Goal: Find specific page/section: Find specific page/section

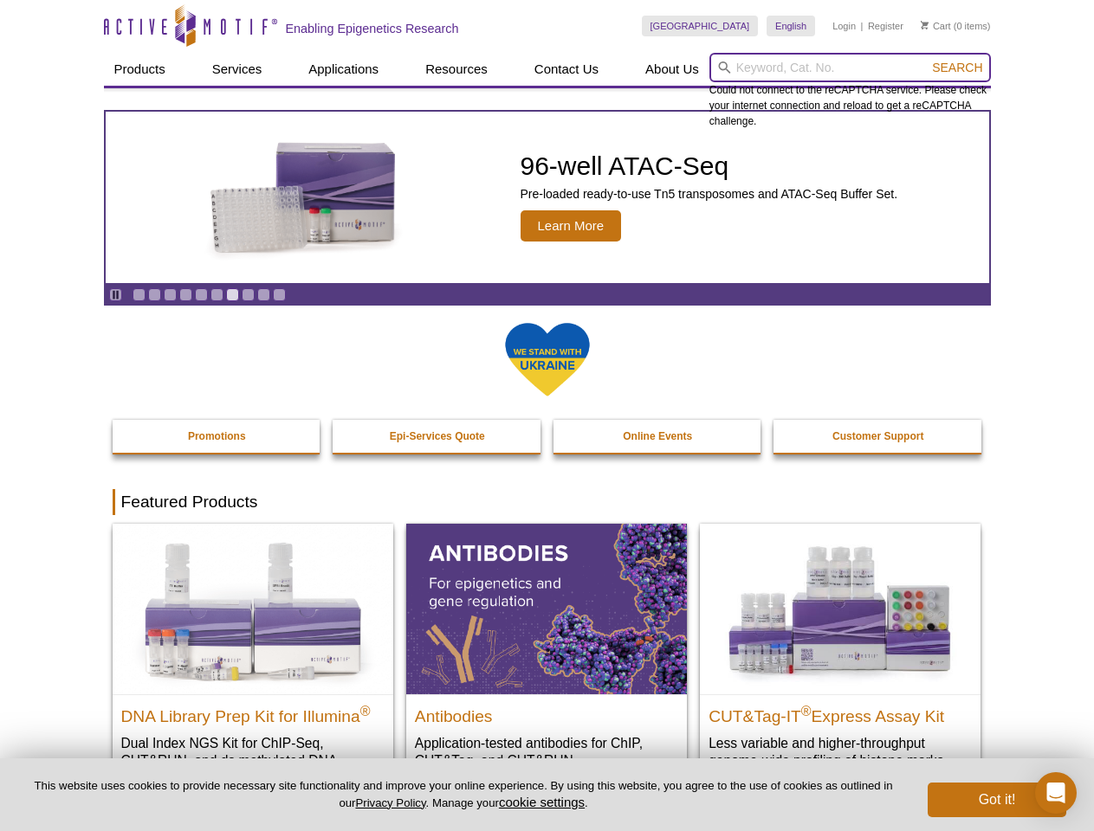
click at [849, 68] on input "search" at bounding box center [849, 67] width 281 height 29
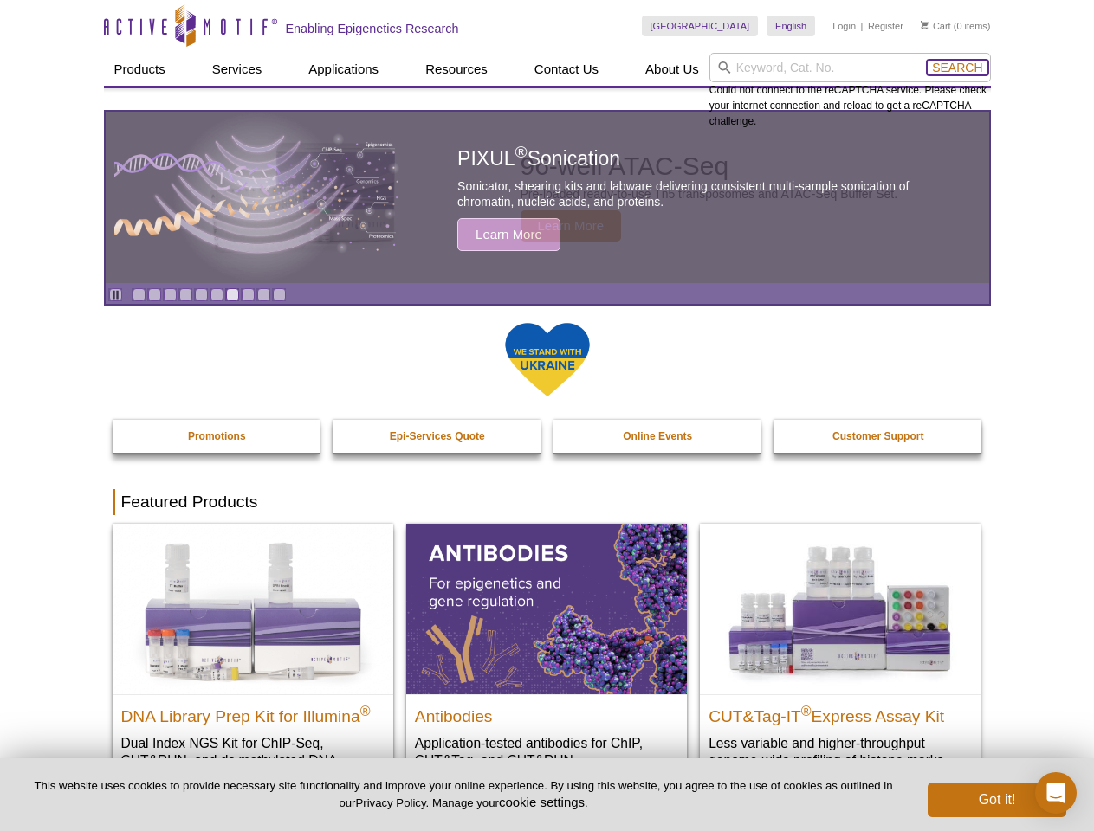
click at [957, 68] on span "Search" at bounding box center [957, 68] width 50 height 14
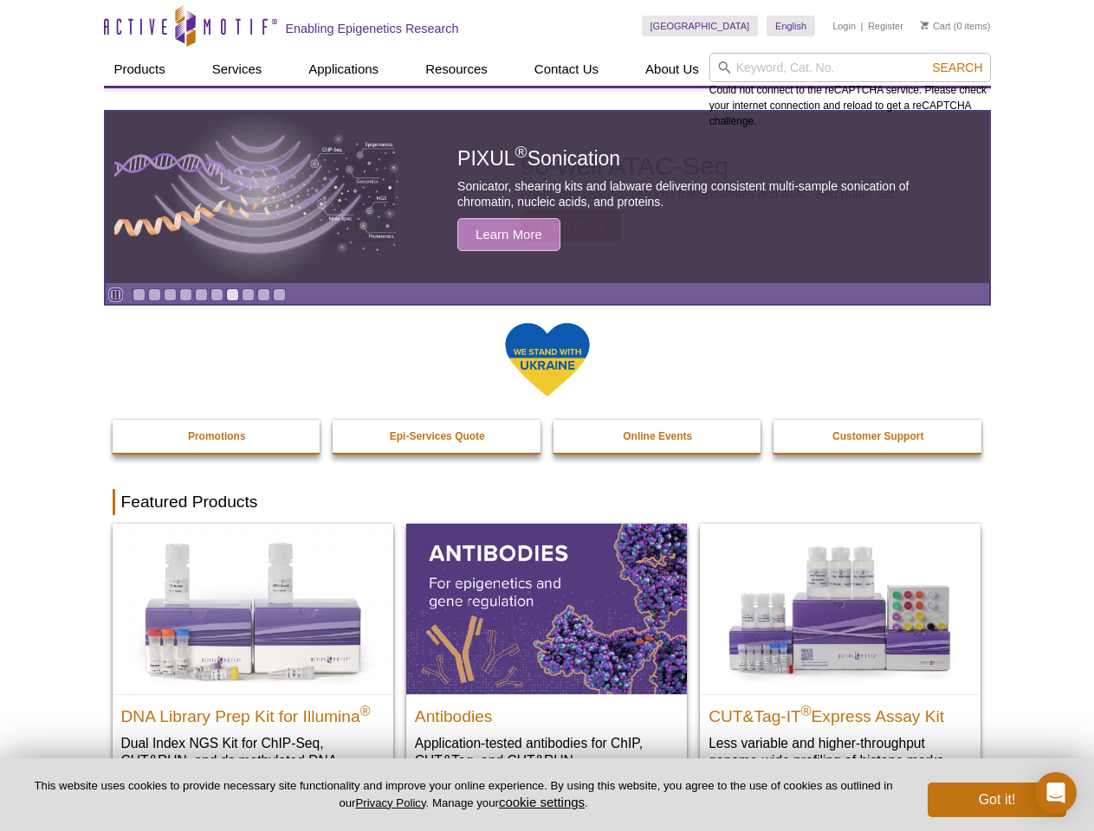
click at [115, 294] on icon "Pause" at bounding box center [115, 294] width 11 height 11
click at [139, 294] on link "Go to slide 1" at bounding box center [138, 294] width 13 height 13
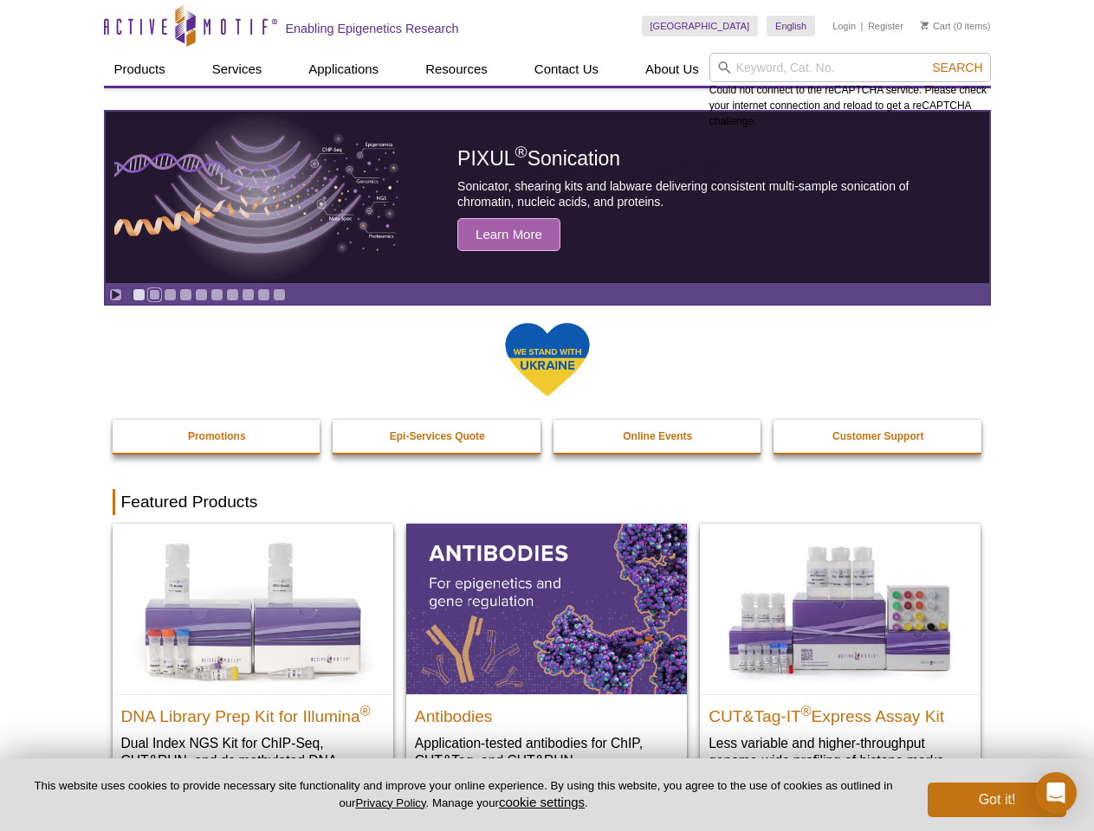
click at [154, 294] on link "Go to slide 2" at bounding box center [154, 294] width 13 height 13
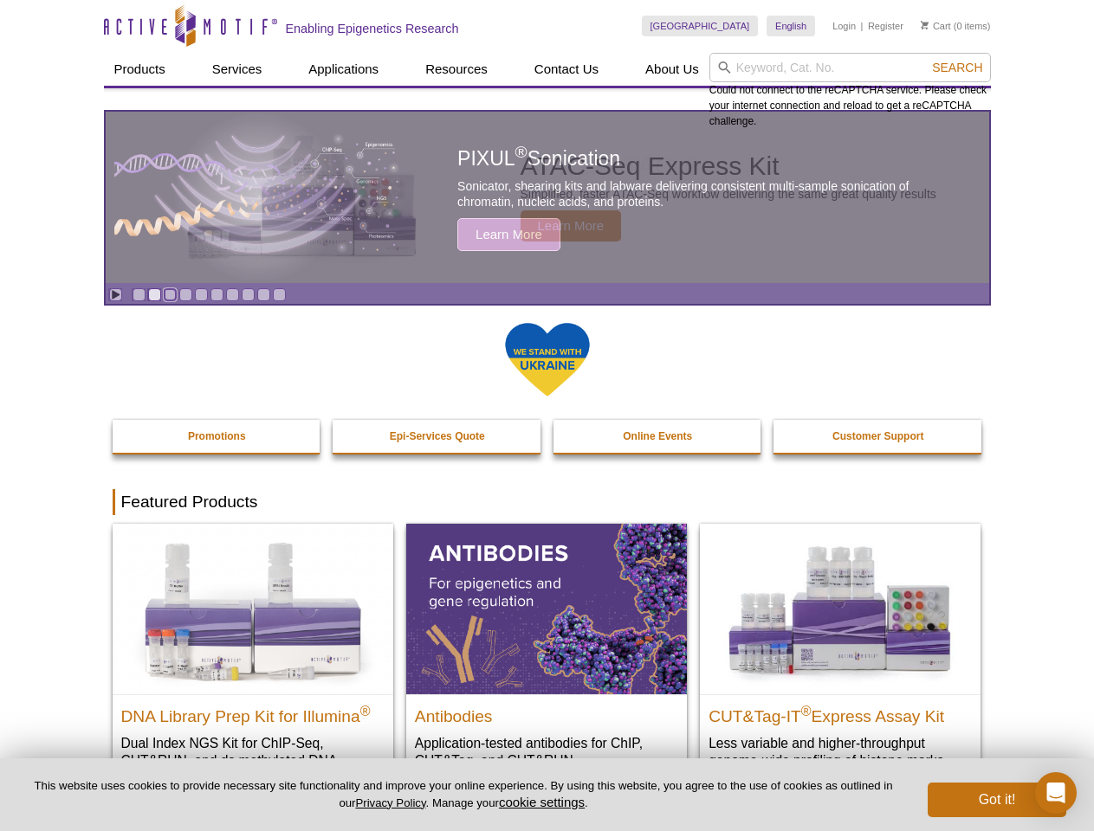
click at [170, 294] on link "Go to slide 3" at bounding box center [170, 294] width 13 height 13
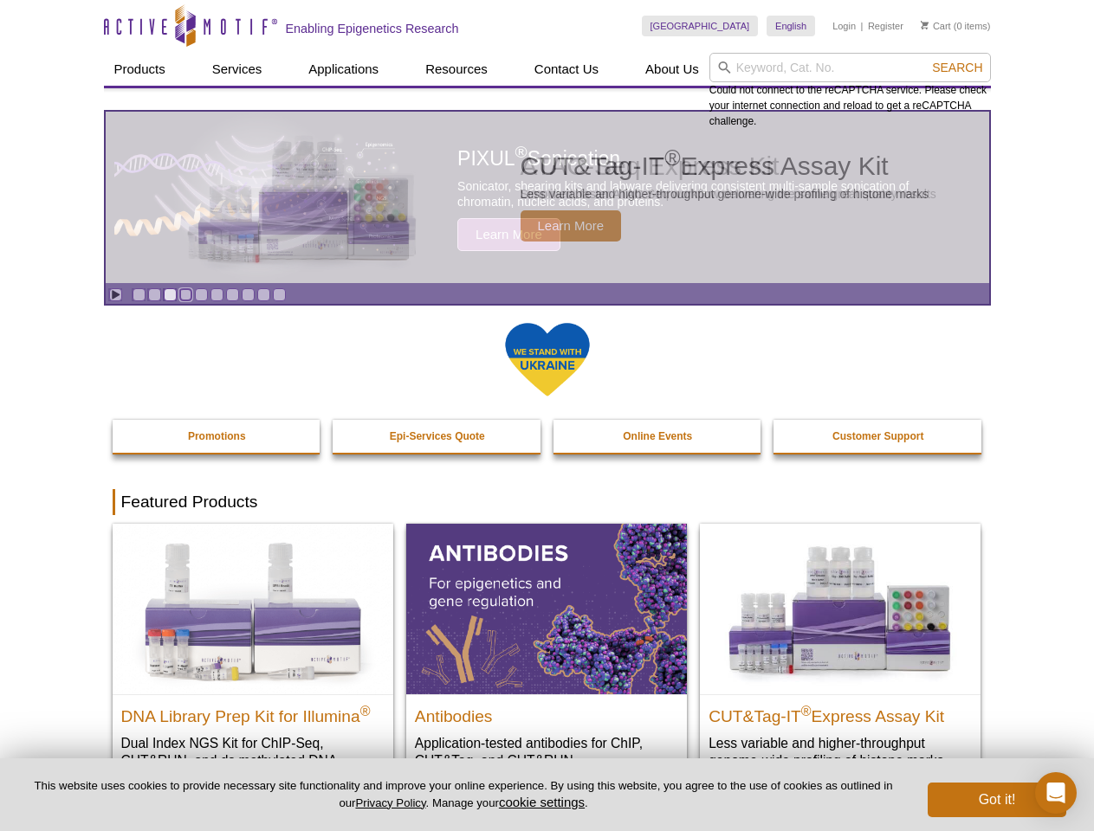
click at [185, 294] on link "Go to slide 4" at bounding box center [185, 294] width 13 height 13
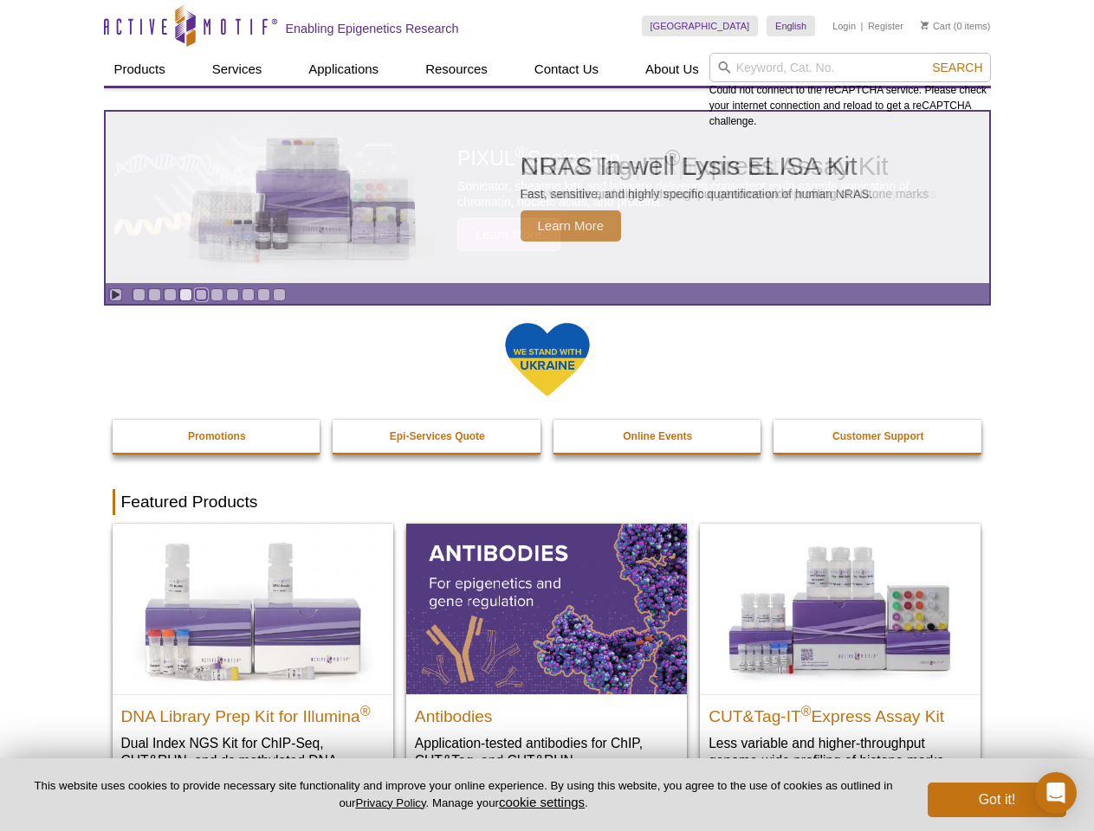
click at [201, 294] on link "Go to slide 5" at bounding box center [201, 294] width 13 height 13
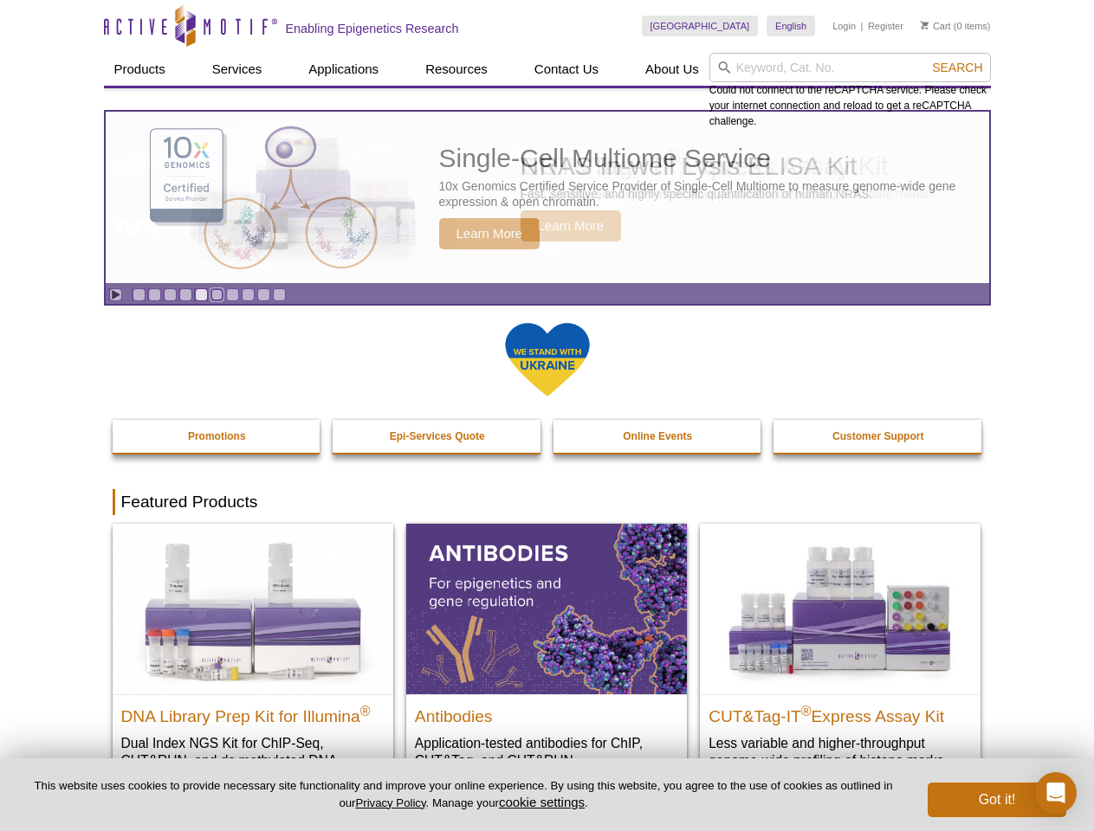
click at [216, 294] on link "Go to slide 6" at bounding box center [216, 294] width 13 height 13
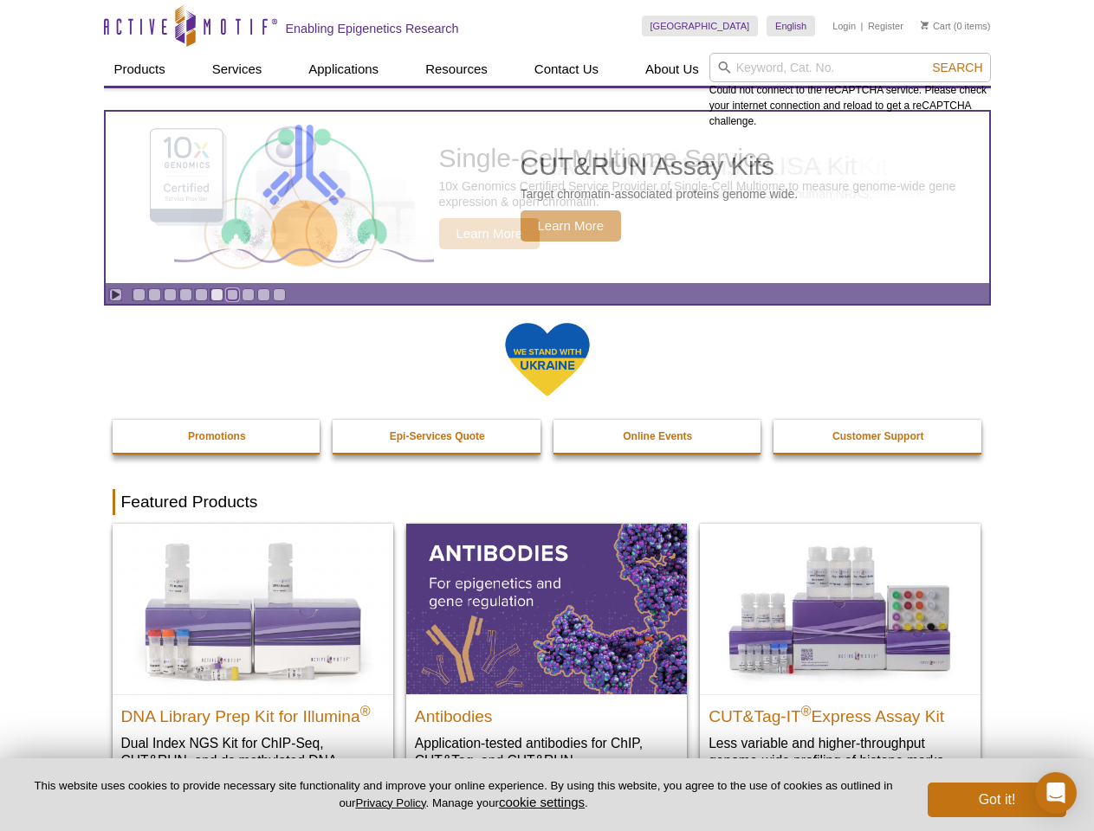
click at [232, 294] on link "Go to slide 7" at bounding box center [232, 294] width 13 height 13
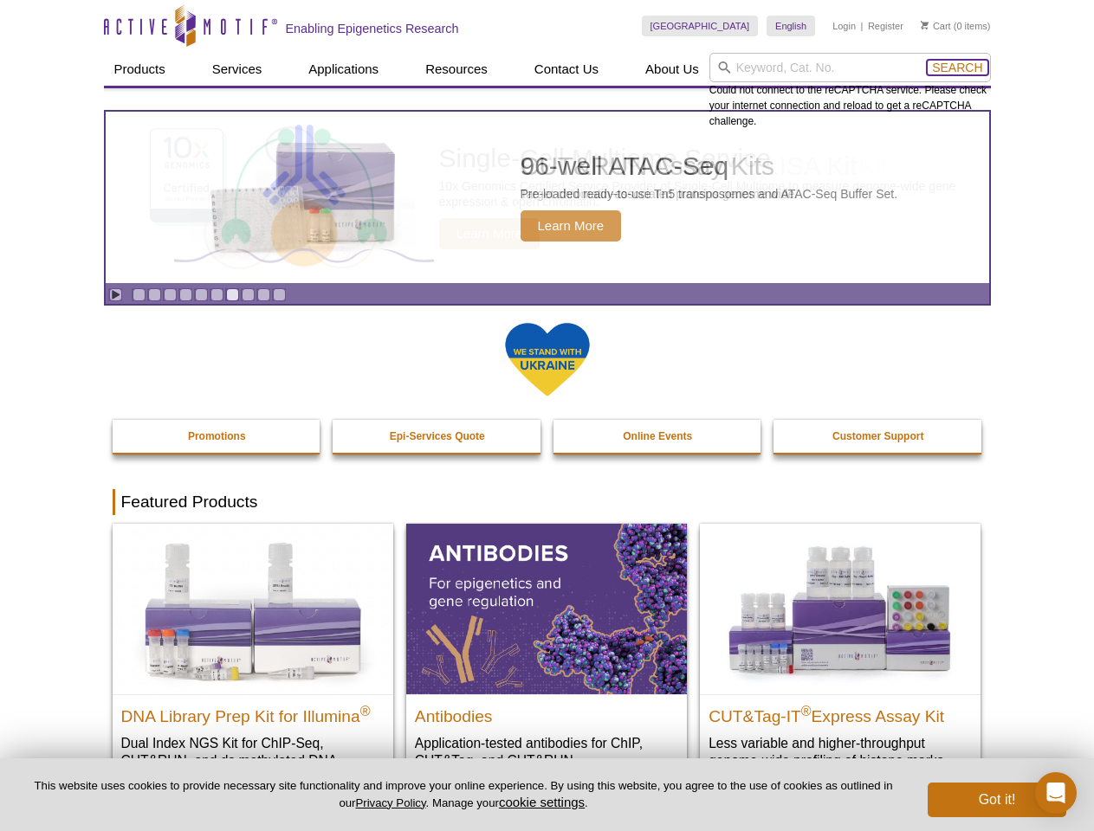
click at [957, 68] on span "Search" at bounding box center [957, 68] width 50 height 14
